Goal: Transaction & Acquisition: Book appointment/travel/reservation

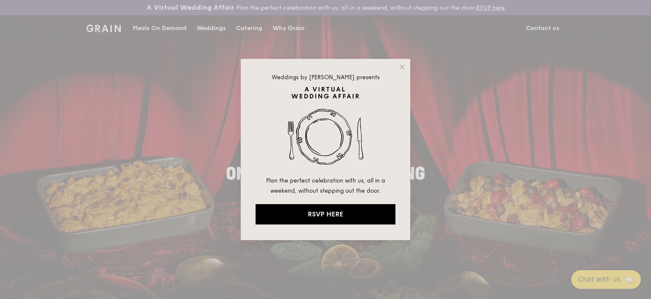
click at [407, 69] on div "Weddings by Grain presents Plan the perfect celebration with us, all in a weeke…" at bounding box center [326, 149] width 170 height 181
click at [403, 66] on icon at bounding box center [402, 66] width 5 height 5
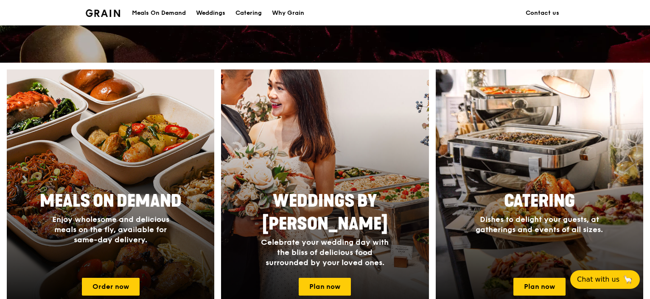
scroll to position [297, 0]
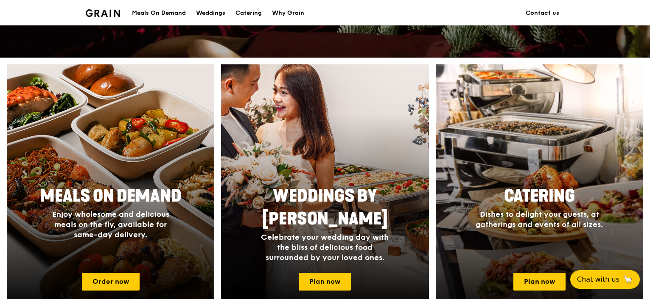
click at [511, 181] on div at bounding box center [539, 187] width 228 height 271
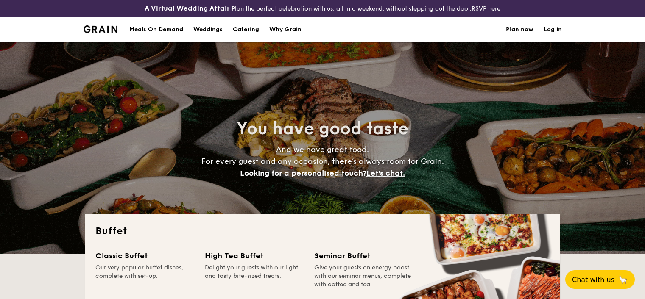
select select
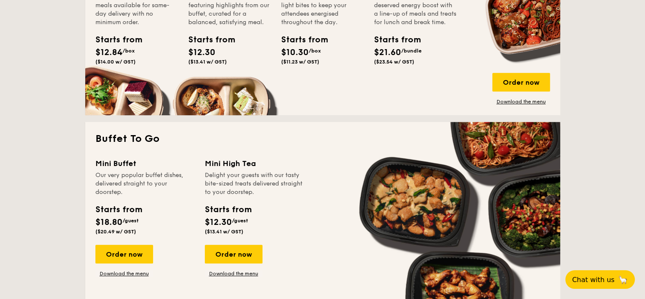
scroll to position [509, 0]
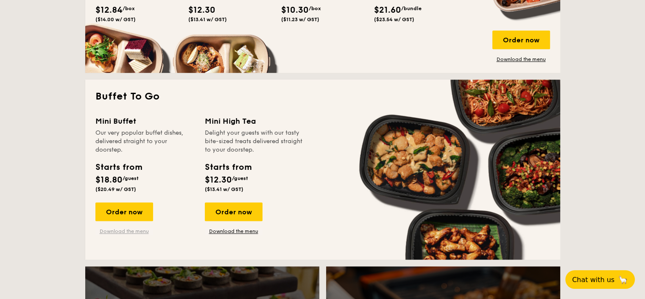
click at [129, 230] on link "Download the menu" at bounding box center [124, 231] width 58 height 7
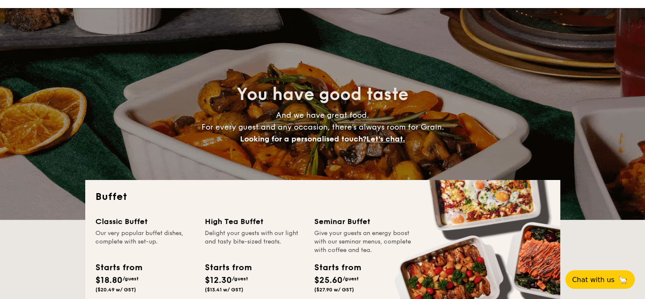
scroll to position [0, 0]
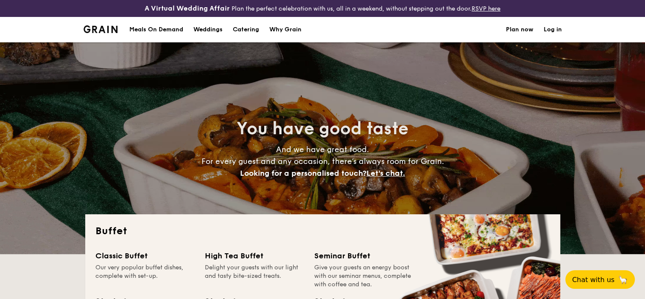
click at [162, 26] on div "Meals On Demand" at bounding box center [156, 29] width 54 height 25
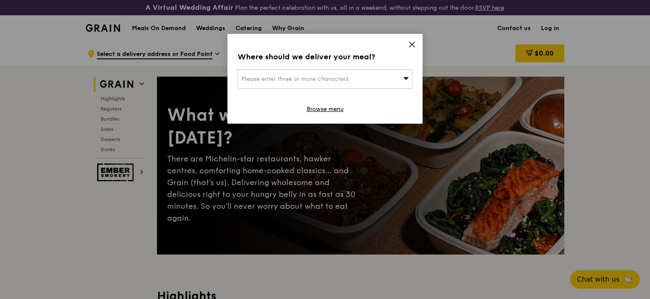
click at [411, 44] on icon at bounding box center [412, 45] width 8 height 8
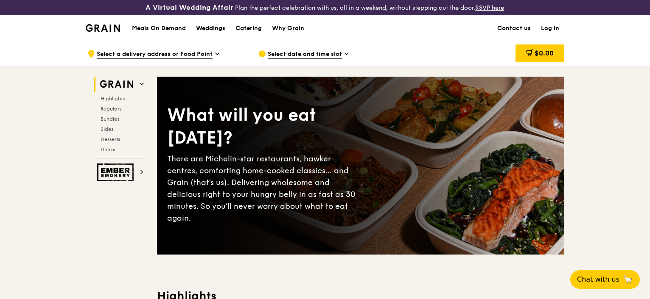
click at [215, 27] on div "Weddings" at bounding box center [210, 28] width 29 height 25
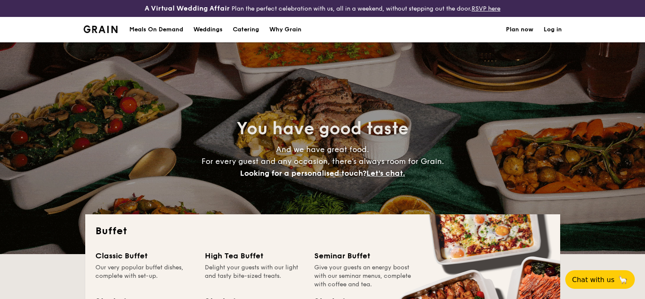
select select
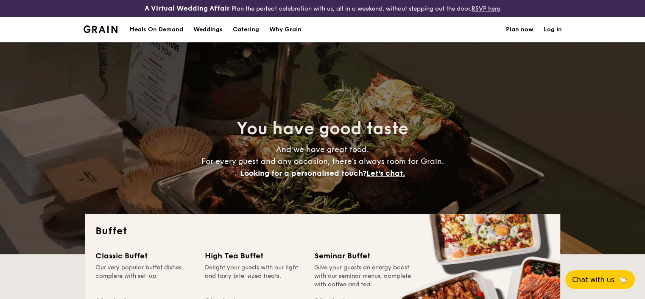
drag, startPoint x: 0, startPoint y: 0, endPoint x: 337, endPoint y: 130, distance: 361.0
click at [337, 131] on span "You have good taste" at bounding box center [323, 129] width 172 height 20
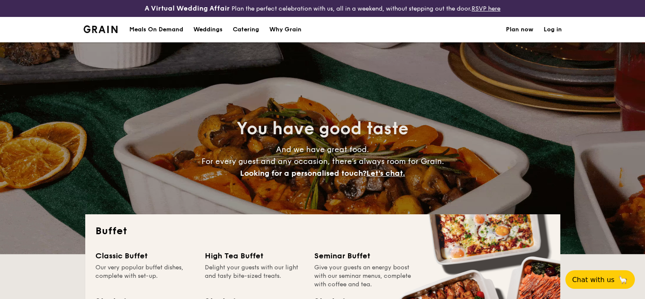
click at [521, 28] on link "Plan now" at bounding box center [520, 29] width 28 height 25
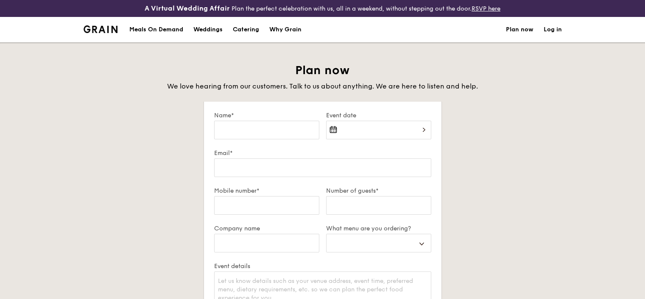
select select
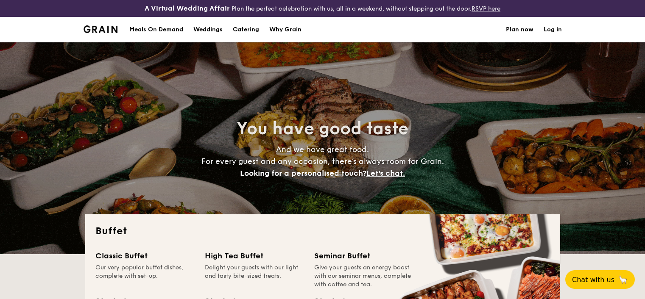
select select
